Goal: Download file/media

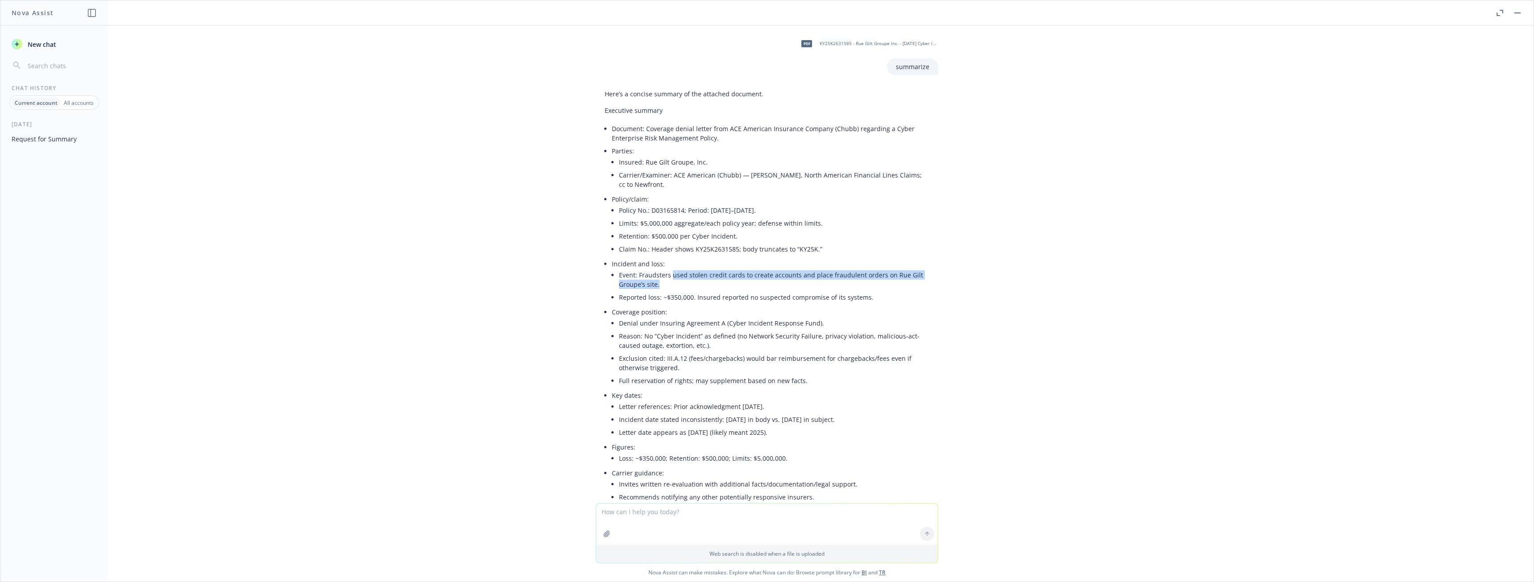
scroll to position [134, 0]
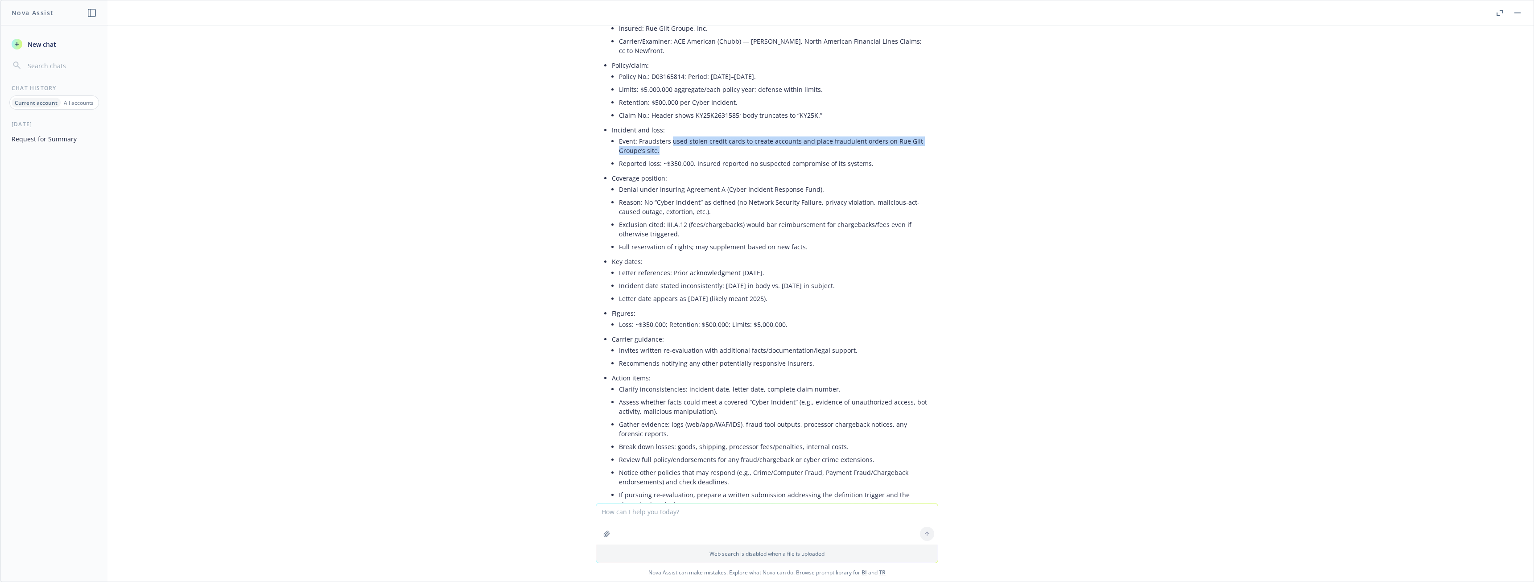
click at [1513, 14] on button "button" at bounding box center [1517, 13] width 11 height 11
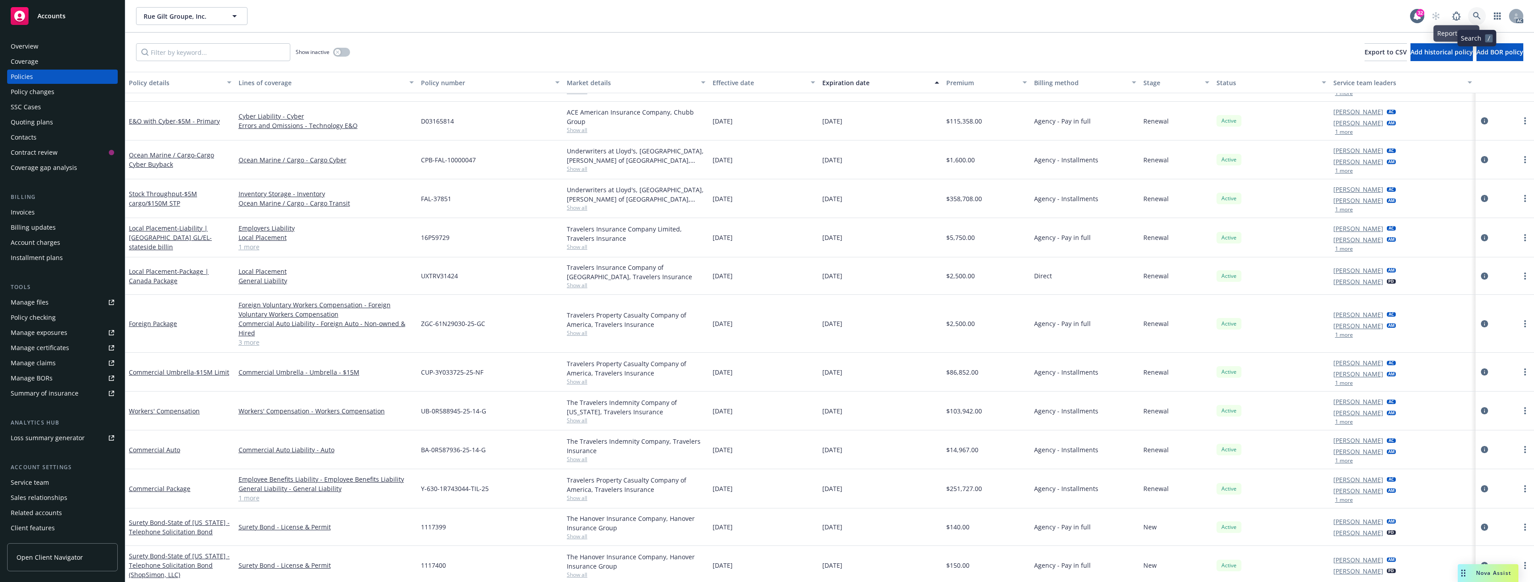
click at [1473, 11] on link at bounding box center [1477, 16] width 18 height 18
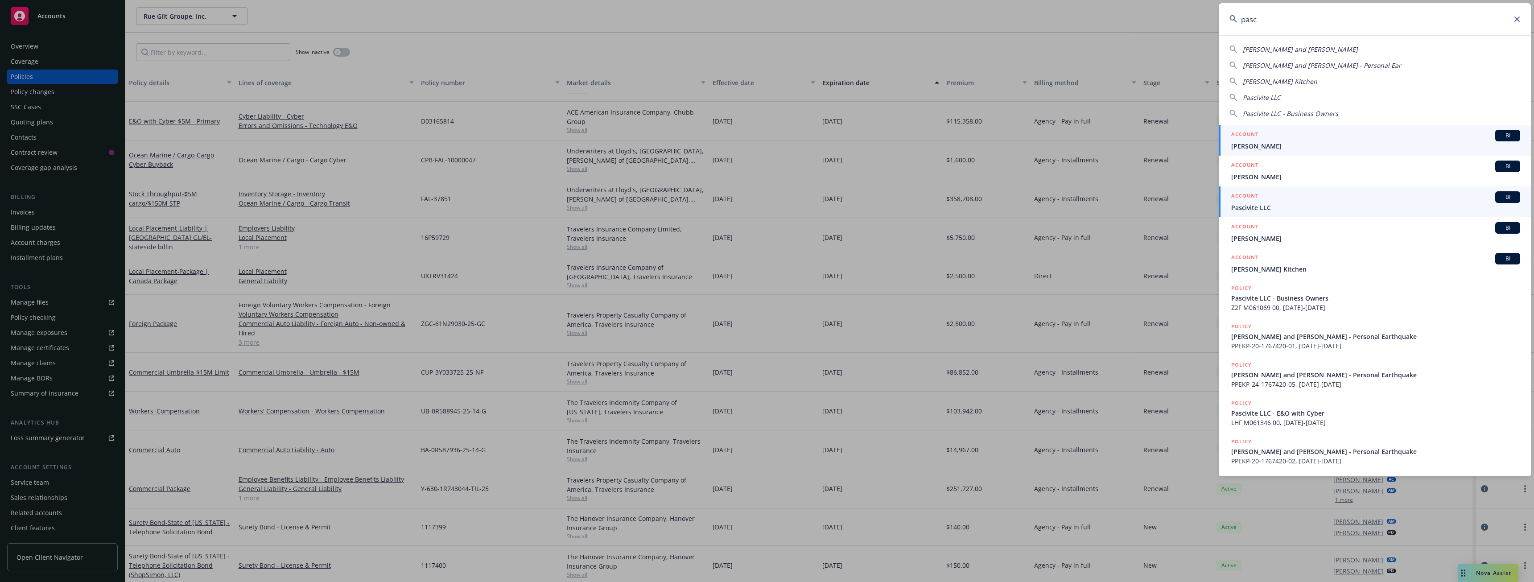
type input "pasc"
click at [1261, 203] on span "Pascivite LLC" at bounding box center [1375, 207] width 289 height 9
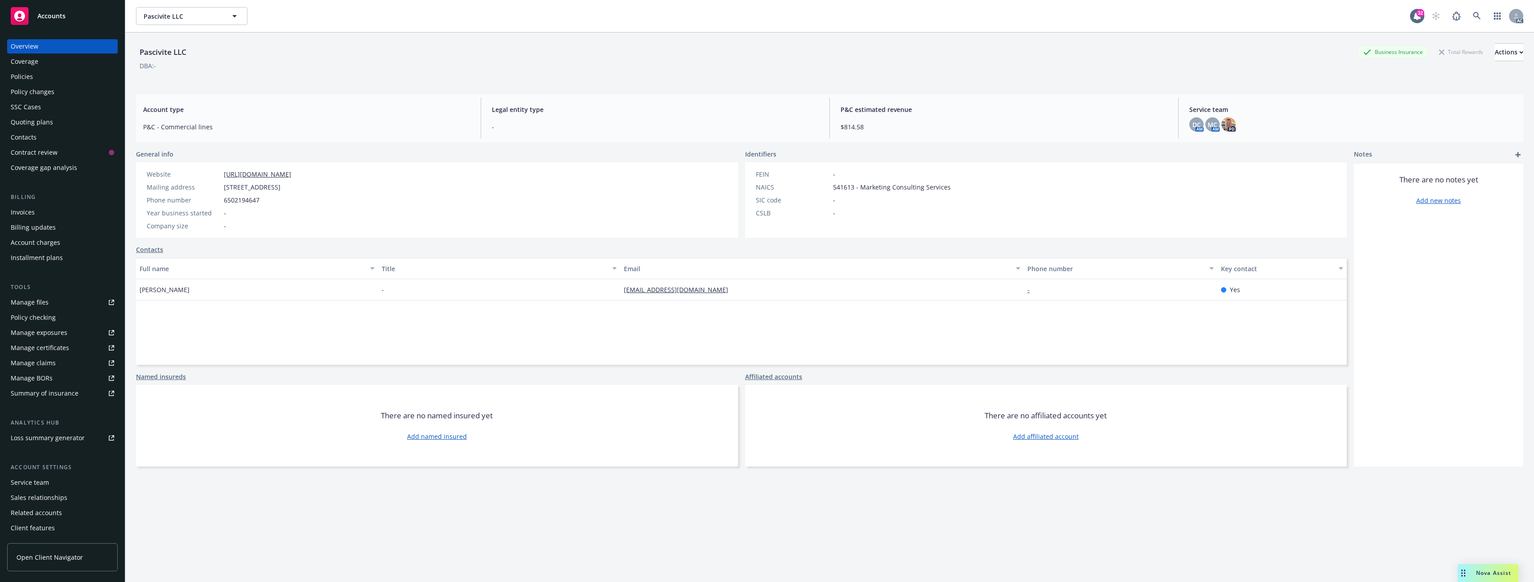
click at [50, 78] on div "Policies" at bounding box center [62, 77] width 103 height 14
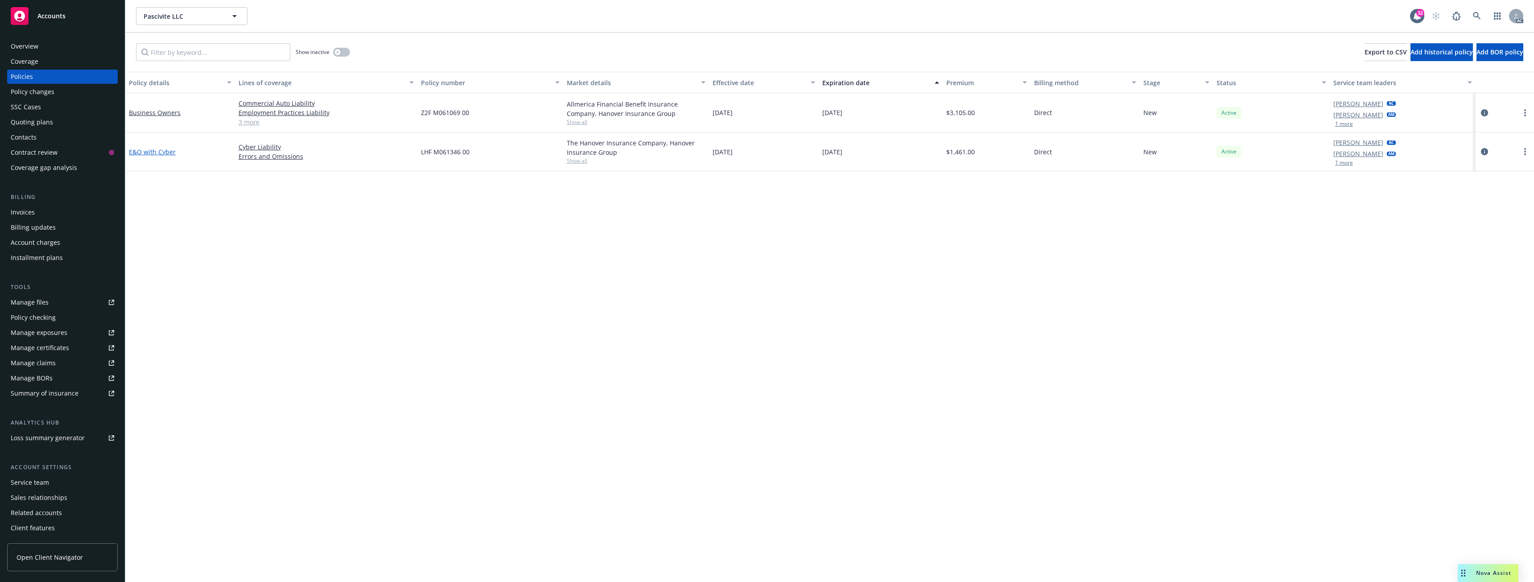
click at [147, 153] on link "E&O with Cyber" at bounding box center [152, 152] width 47 height 8
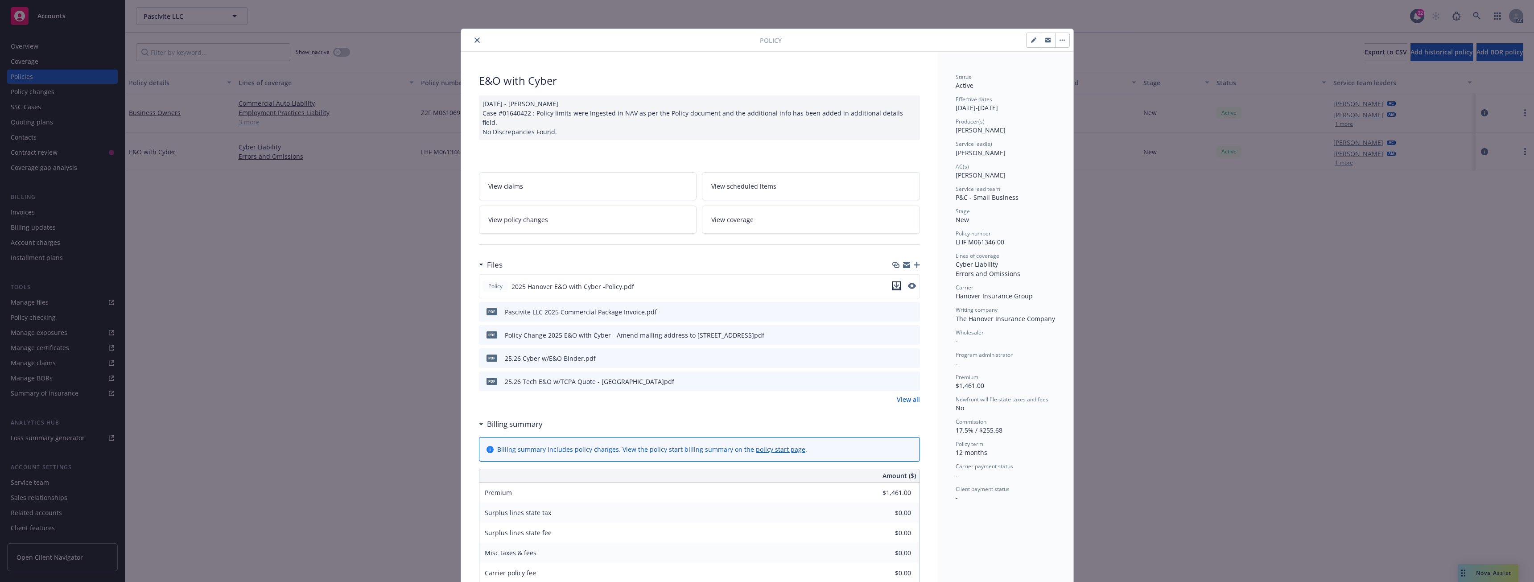
click at [894, 282] on icon "download file" at bounding box center [896, 284] width 6 height 5
